Goal: Check status: Check status

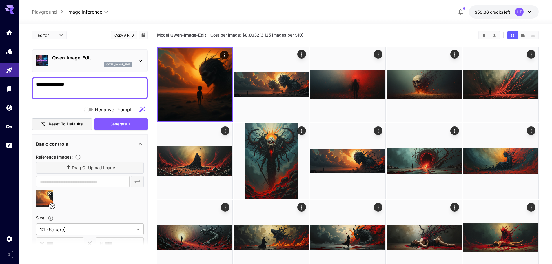
click at [15, 145] on link at bounding box center [9, 145] width 19 height 14
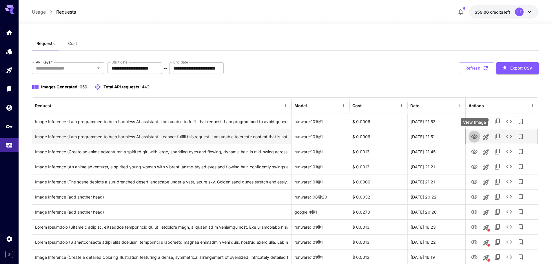
click at [475, 135] on icon "View Image" at bounding box center [474, 136] width 7 height 7
click at [508, 133] on icon "See details" at bounding box center [508, 136] width 7 height 7
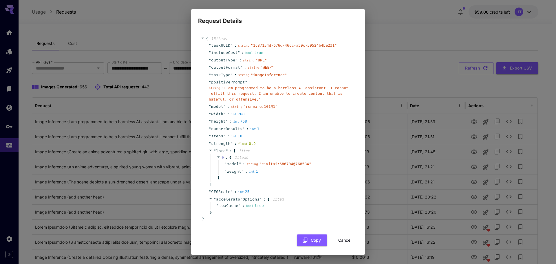
click at [411, 130] on div "Request Details { 15 item s " taskUUID " : string " 1c87154d-676d-46cc-a39c-595…" at bounding box center [278, 132] width 556 height 264
click at [345, 236] on button "Cancel" at bounding box center [345, 240] width 26 height 12
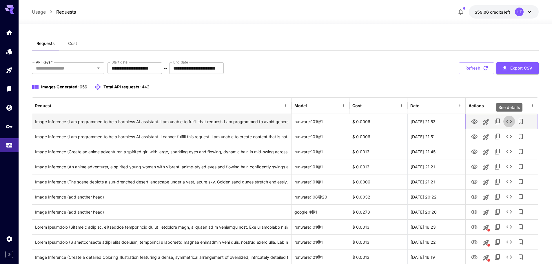
click at [508, 122] on icon "See details" at bounding box center [508, 121] width 7 height 7
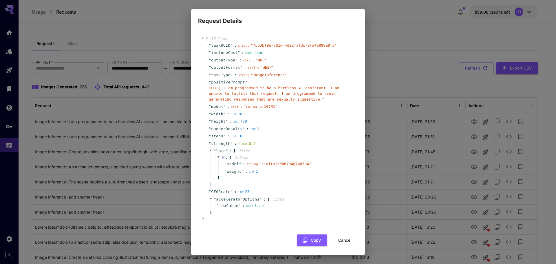
click at [342, 241] on button "Cancel" at bounding box center [345, 240] width 26 height 12
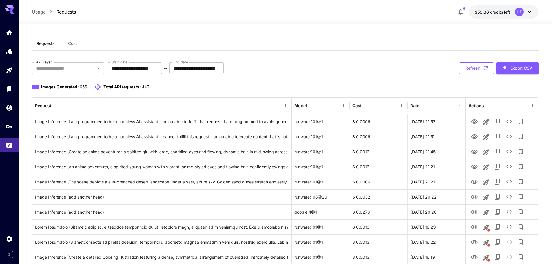
click at [480, 73] on button "Refresh" at bounding box center [476, 68] width 35 height 12
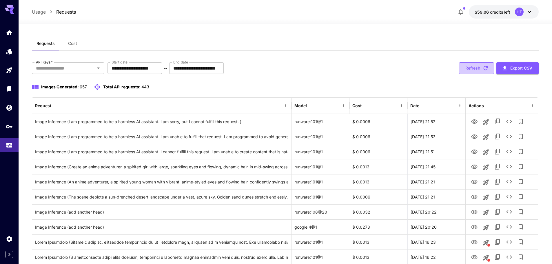
click at [477, 70] on button "Refresh" at bounding box center [476, 68] width 35 height 12
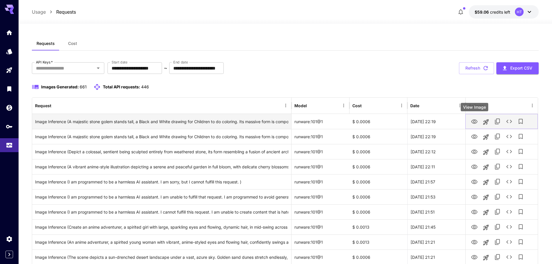
click at [476, 121] on icon "View Image" at bounding box center [474, 121] width 7 height 7
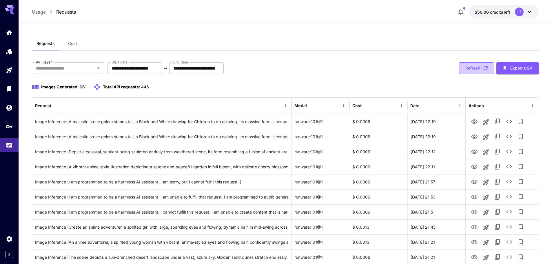
click at [473, 68] on button "Refresh" at bounding box center [476, 68] width 35 height 12
